Goal: Task Accomplishment & Management: Complete application form

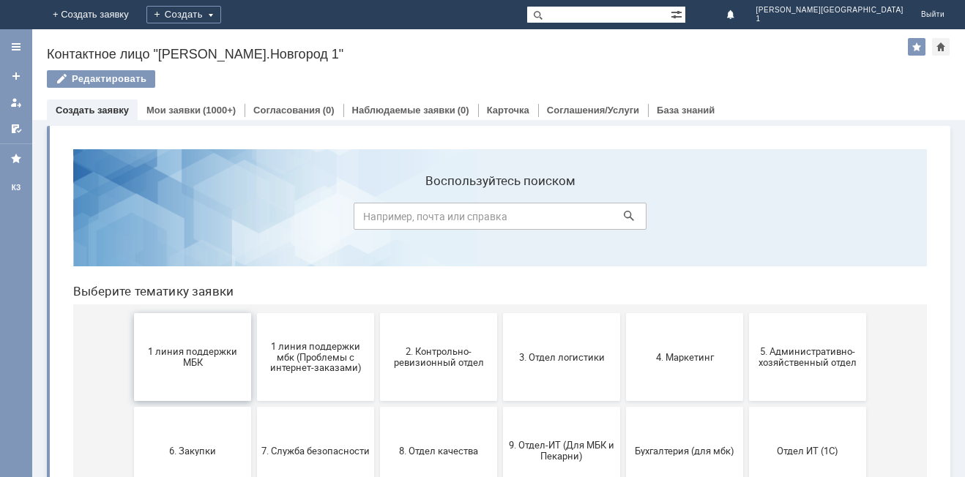
click at [209, 334] on button "1 линия поддержки МБК" at bounding box center [192, 357] width 117 height 88
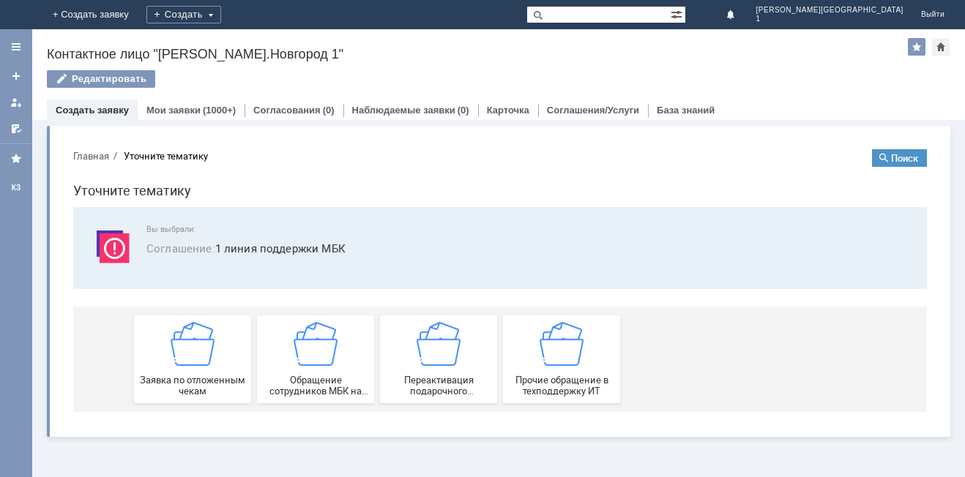
click at [209, 334] on img at bounding box center [193, 344] width 44 height 44
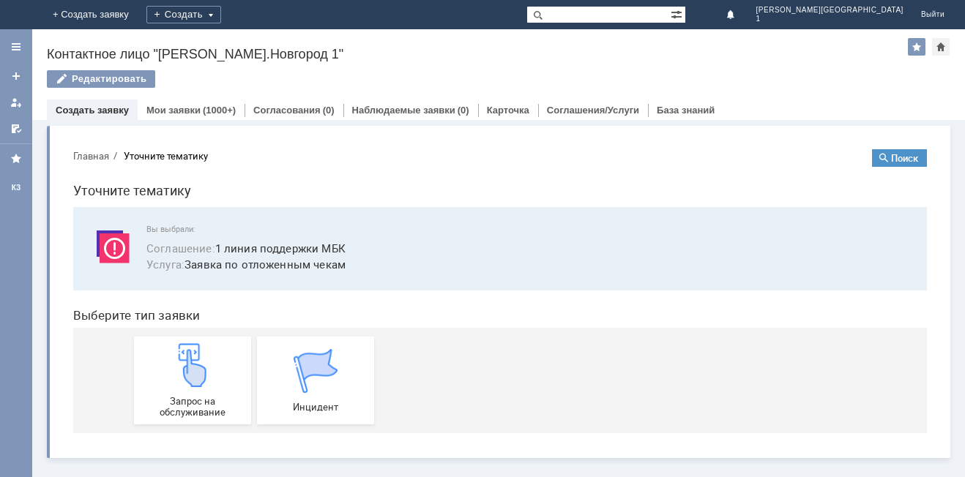
click at [209, 334] on div "Запрос на обслуживание Инцидент" at bounding box center [503, 380] width 738 height 105
click at [199, 355] on img at bounding box center [193, 365] width 44 height 44
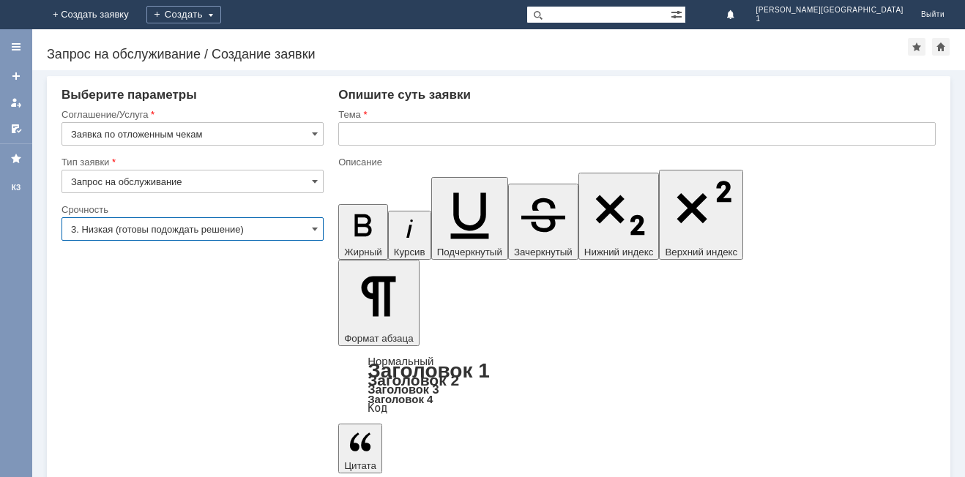
click at [311, 232] on input "3. Низкая (готовы подождать решение)" at bounding box center [192, 228] width 262 height 23
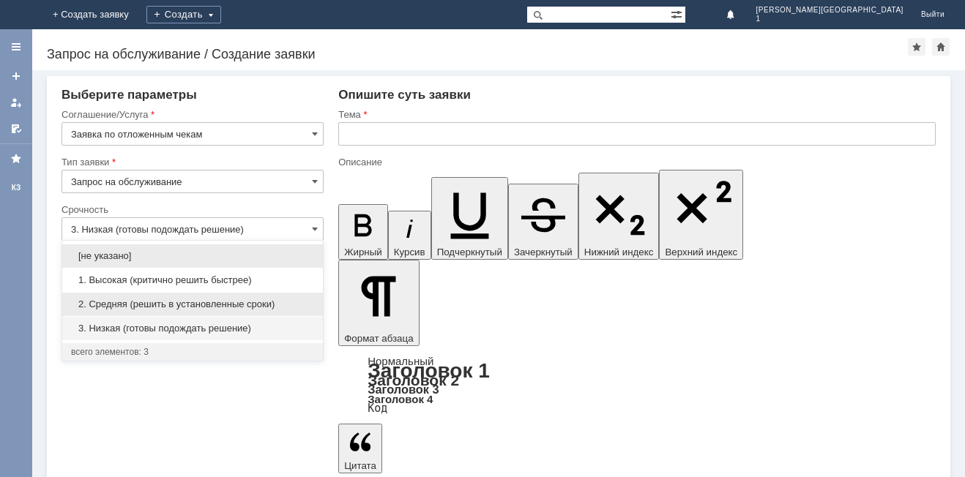
click at [236, 299] on span "2. Средняя (решить в установленные сроки)" at bounding box center [192, 305] width 243 height 12
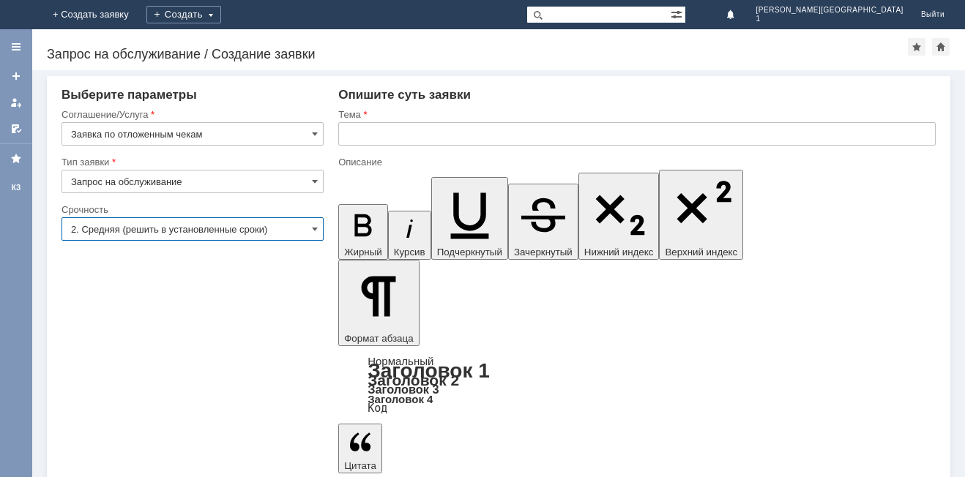
type input "2. Средняя (решить в установленные сроки)"
click at [362, 135] on input "text" at bounding box center [636, 133] width 597 height 23
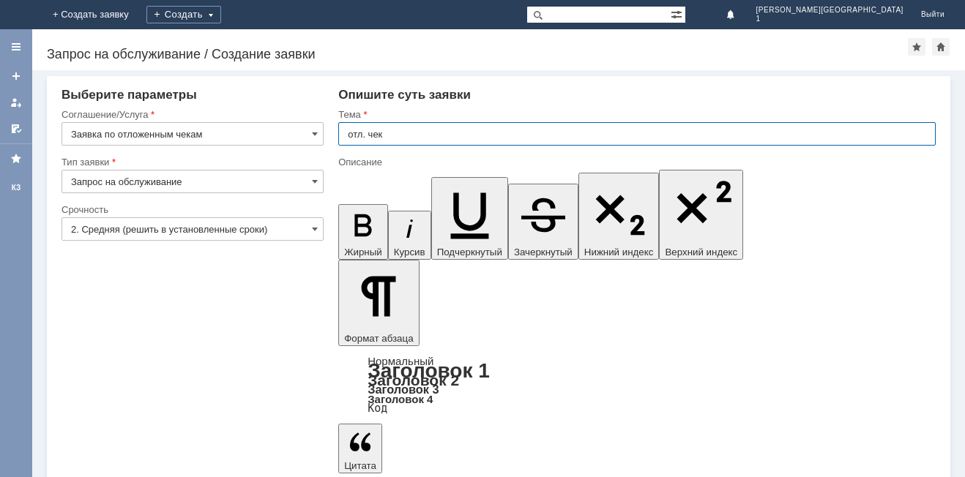
type input "отл. чек"
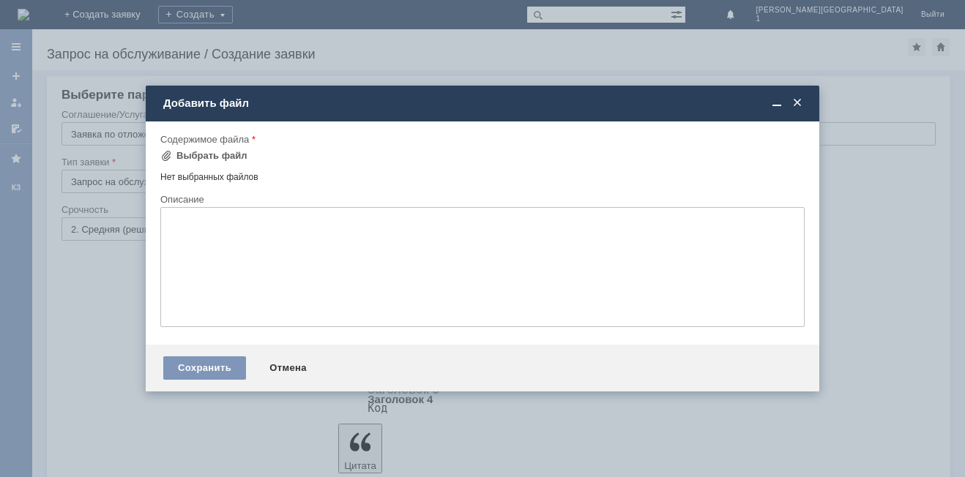
click at [800, 105] on span at bounding box center [797, 103] width 15 height 13
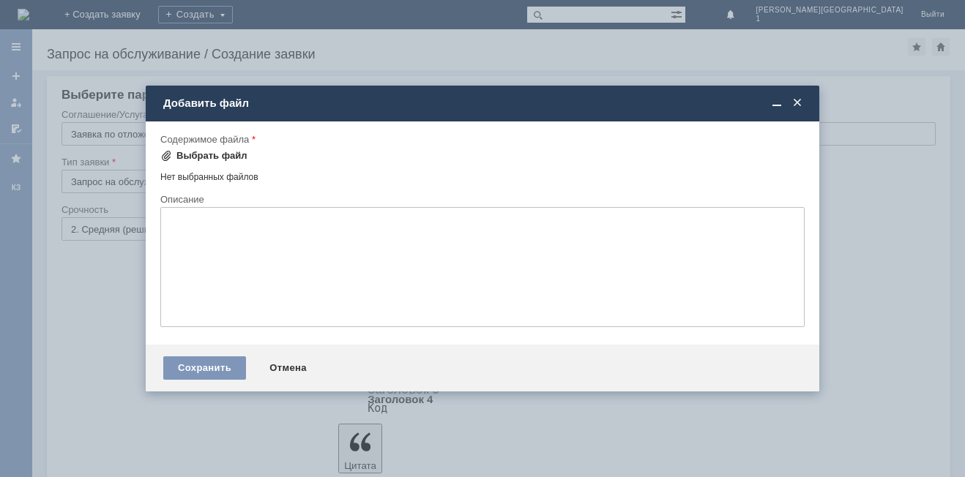
click at [229, 151] on div "Выбрать файл" at bounding box center [211, 156] width 71 height 12
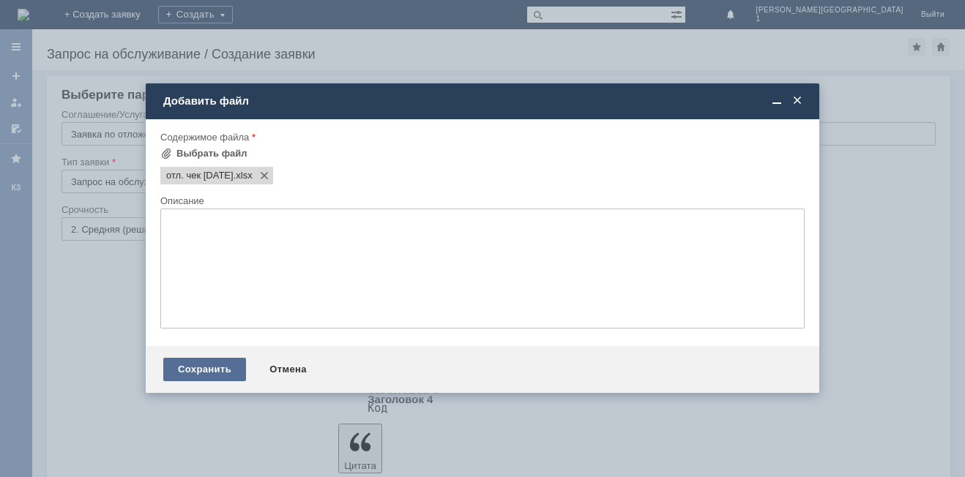
click at [223, 376] on div "Сохранить" at bounding box center [204, 369] width 83 height 23
